Goal: Information Seeking & Learning: Learn about a topic

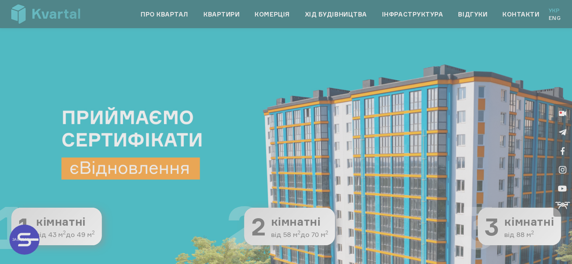
type input "+380"
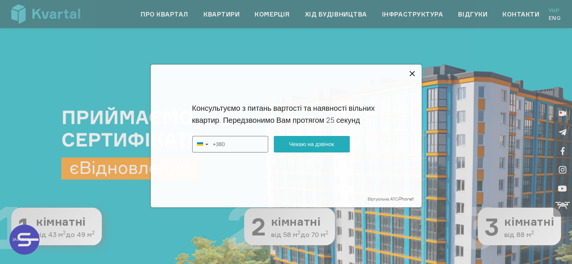
click at [413, 72] on icon at bounding box center [412, 73] width 9 height 9
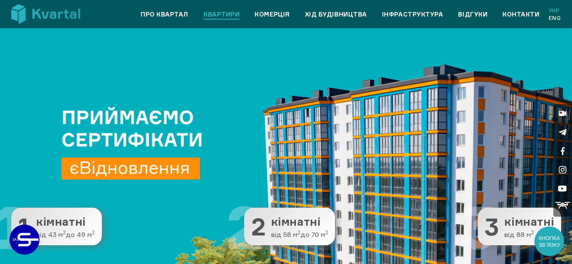
click at [223, 15] on link "Квартири" at bounding box center [221, 14] width 36 height 9
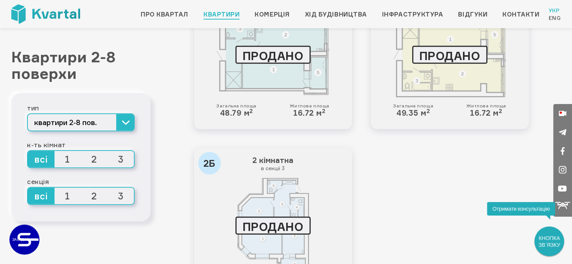
scroll to position [1680, 0]
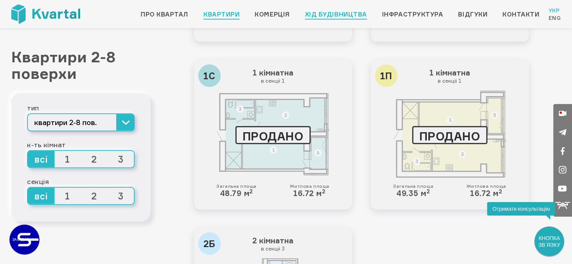
click at [347, 15] on link "Хід будівництва" at bounding box center [336, 14] width 62 height 9
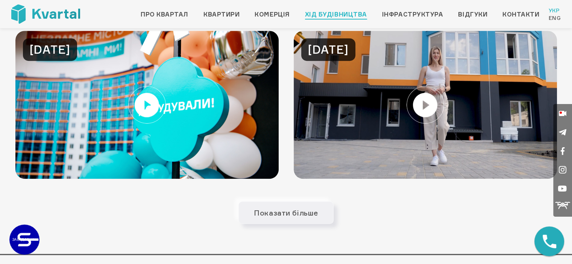
scroll to position [677, 0]
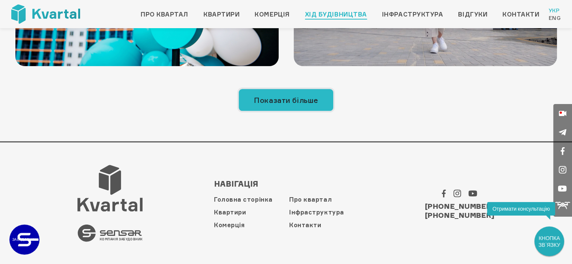
click at [288, 100] on button "Показати більше" at bounding box center [285, 100] width 95 height 23
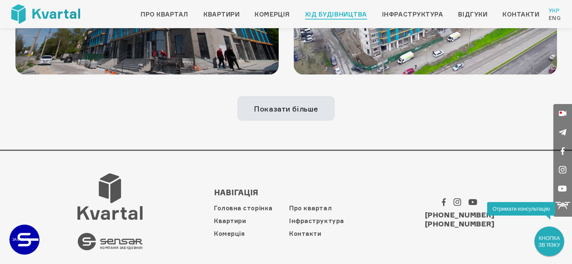
scroll to position [1492, 0]
